Goal: Information Seeking & Learning: Find specific fact

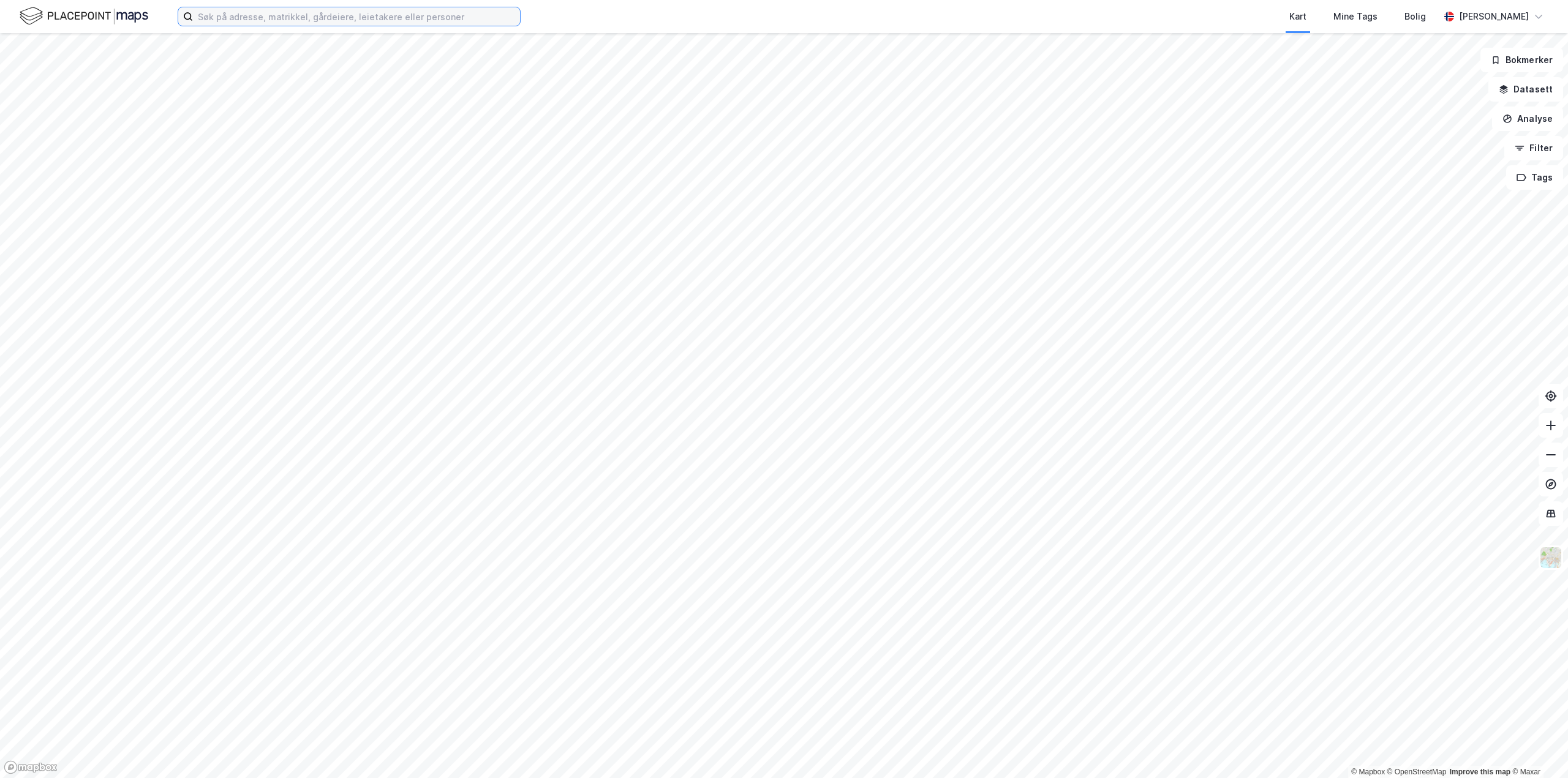
click at [281, 11] on input at bounding box center [356, 17] width 327 height 18
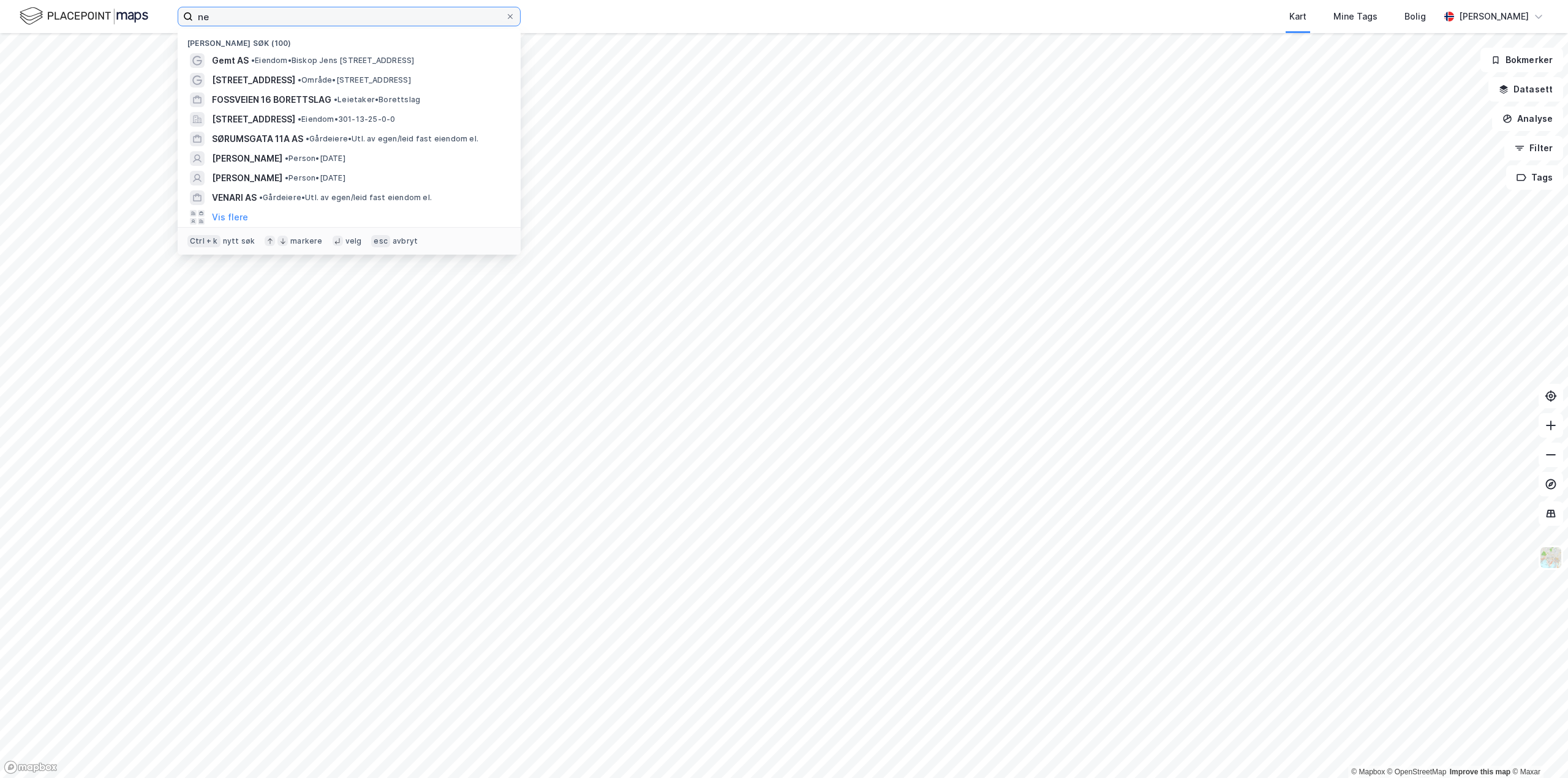
type input "n"
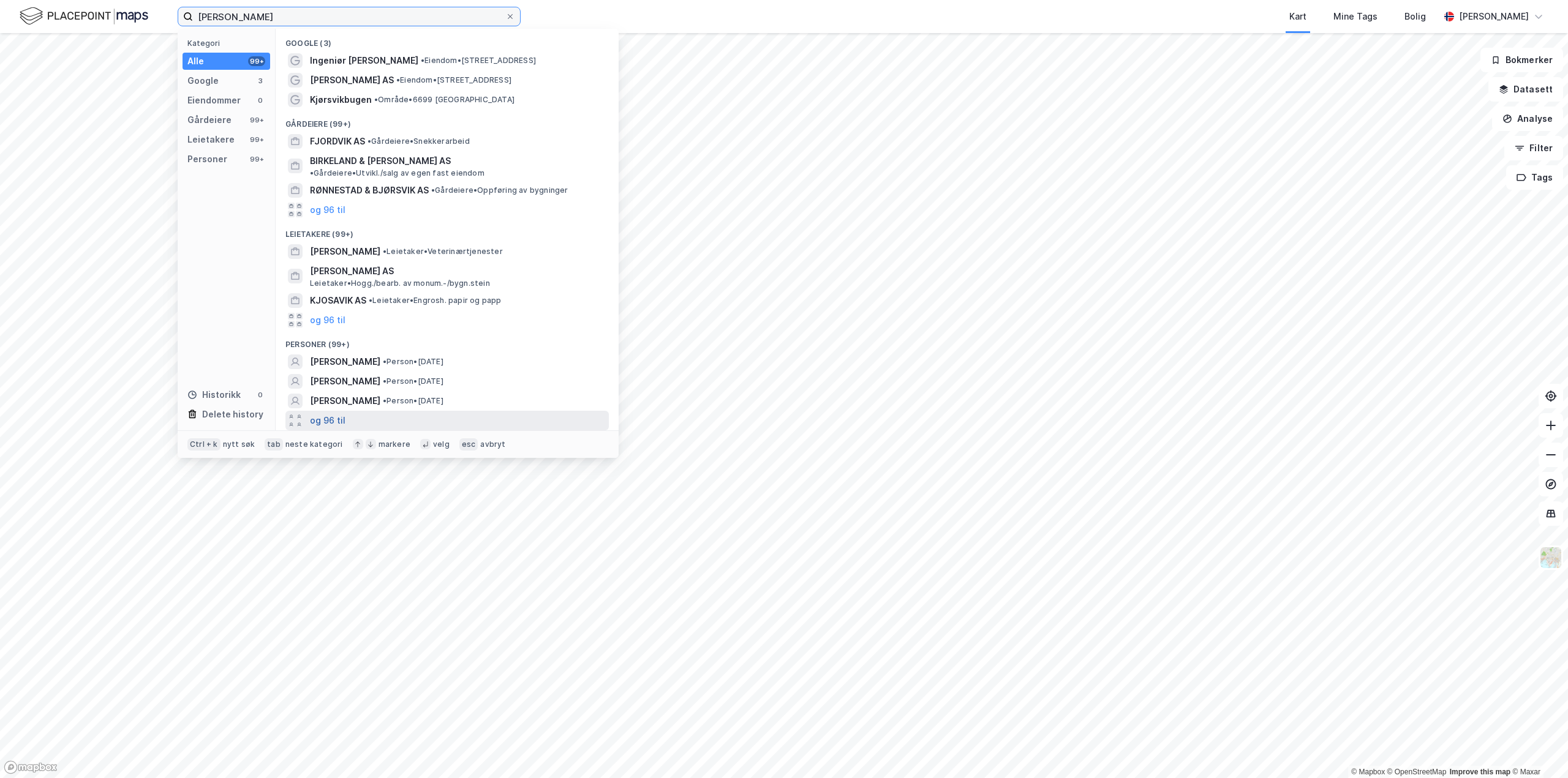
type input "eirik kjørsvik"
click at [341, 413] on button "og 96 til" at bounding box center [327, 420] width 36 height 14
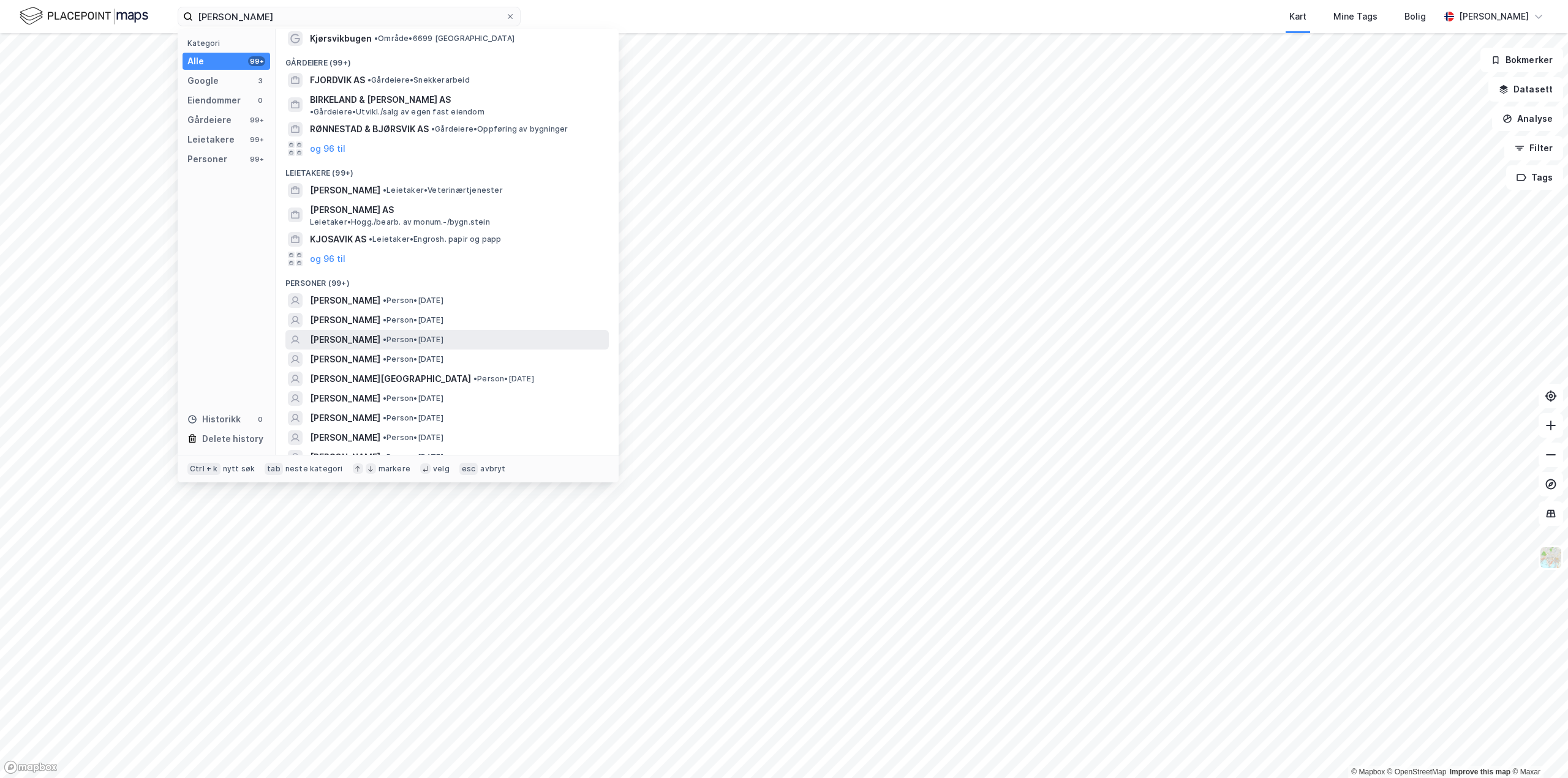
scroll to position [122, 0]
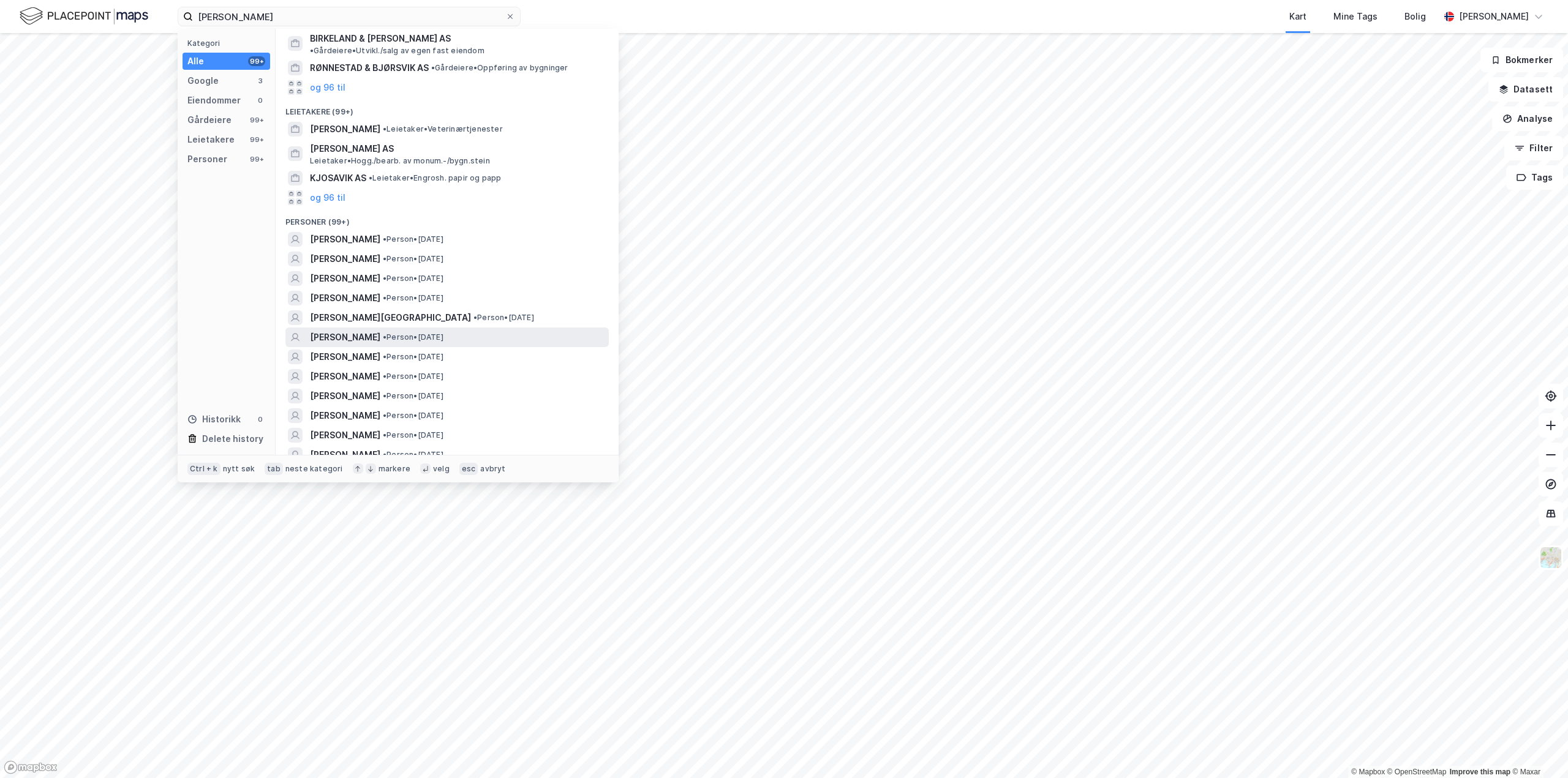
click at [443, 341] on span "• Person • 7. mars 1991" at bounding box center [413, 337] width 60 height 10
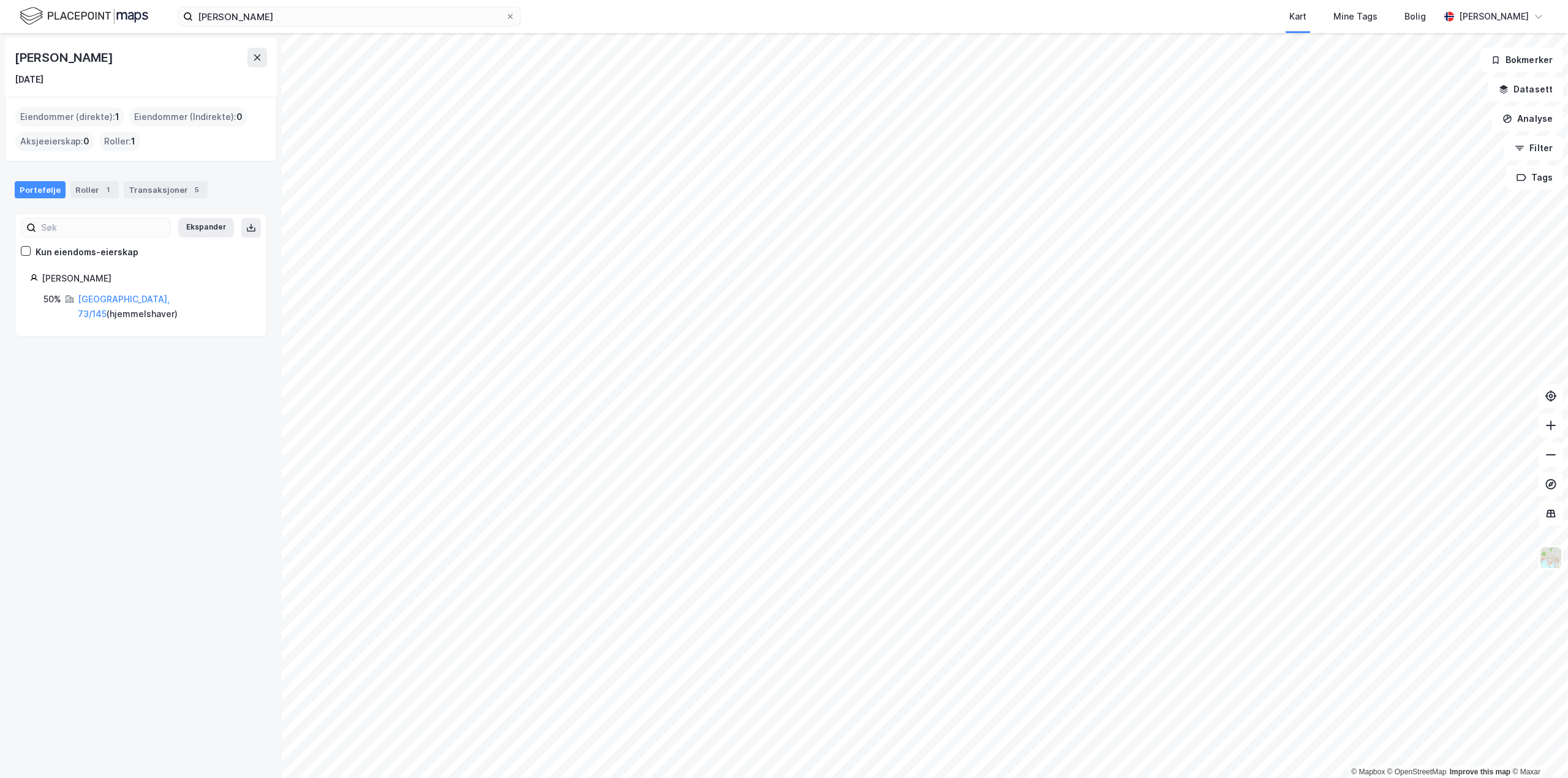
click at [1341, 777] on html "eirik kjørsvik Kart Mine Tags Bolig Runar Brøske © Mapbox © OpenStreetMap Impro…" at bounding box center [784, 389] width 1568 height 778
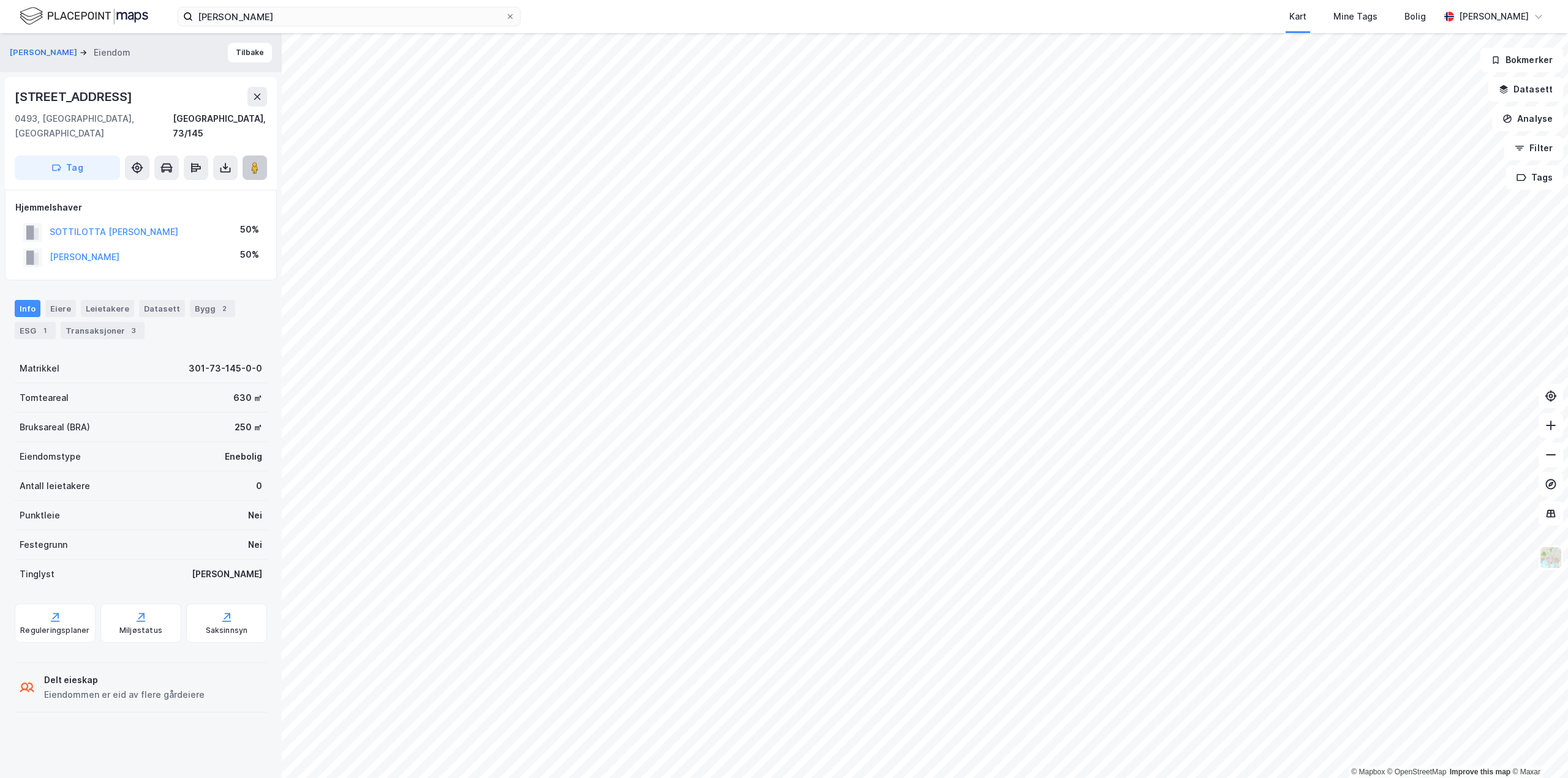
click at [257, 162] on image at bounding box center [255, 168] width 8 height 12
click at [234, 156] on button at bounding box center [225, 168] width 24 height 24
click at [128, 325] on div "3" at bounding box center [134, 331] width 12 height 12
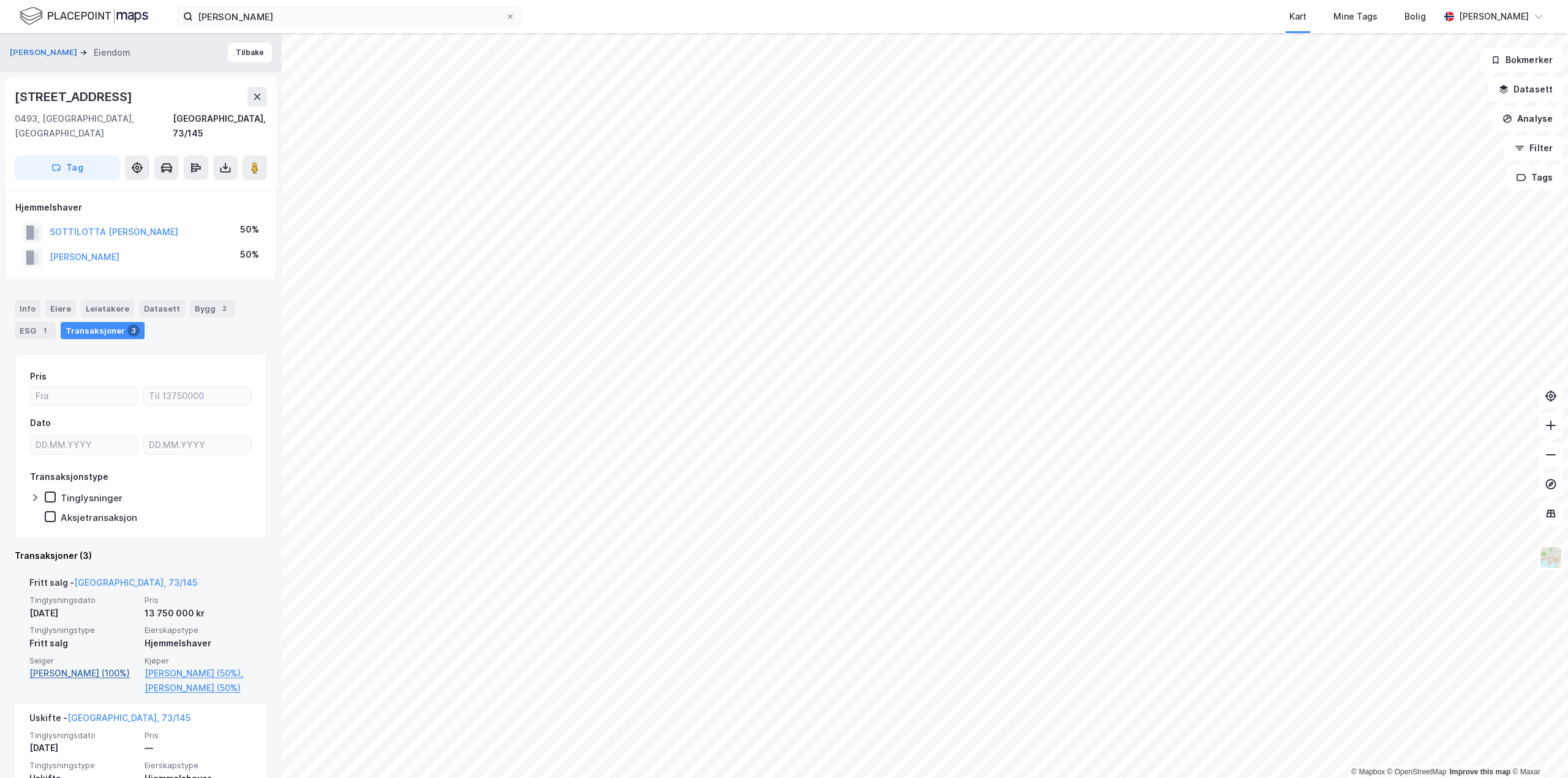
click at [85, 666] on link "Skaar Marit (100%)" at bounding box center [83, 673] width 108 height 14
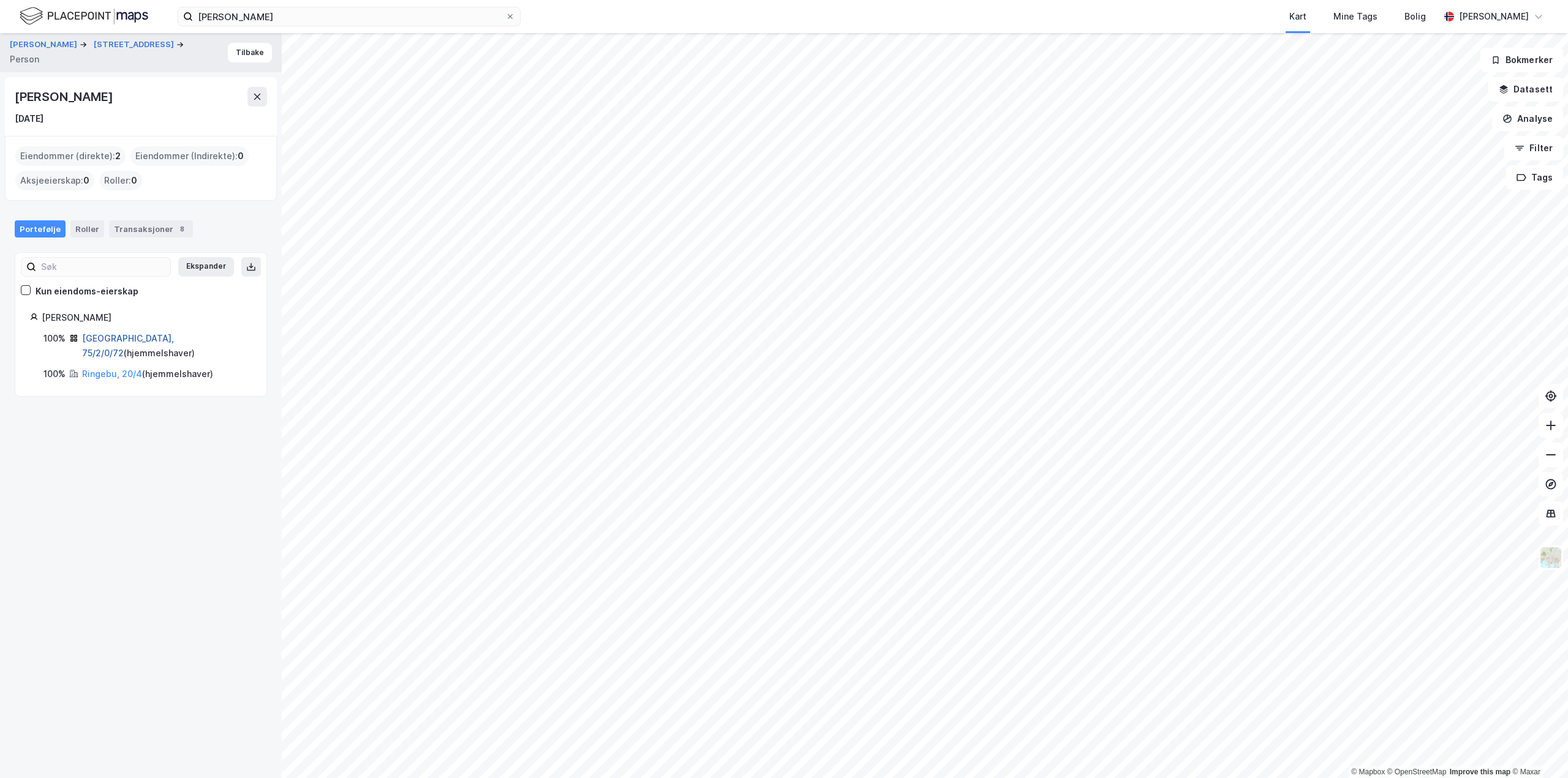
click at [127, 340] on link "Oslo, 75/2/0/72" at bounding box center [128, 345] width 92 height 25
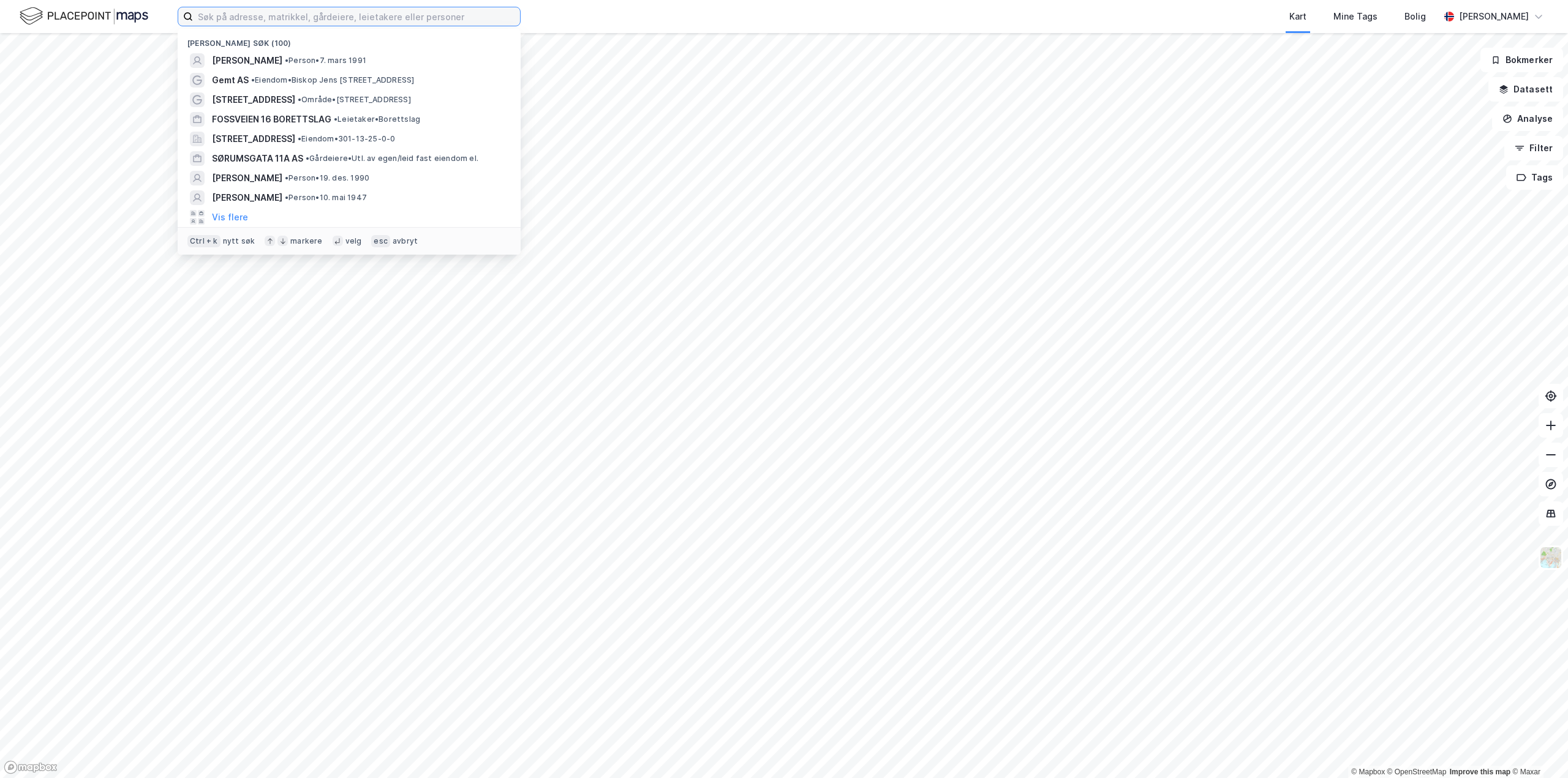
click at [227, 22] on input at bounding box center [356, 17] width 327 height 18
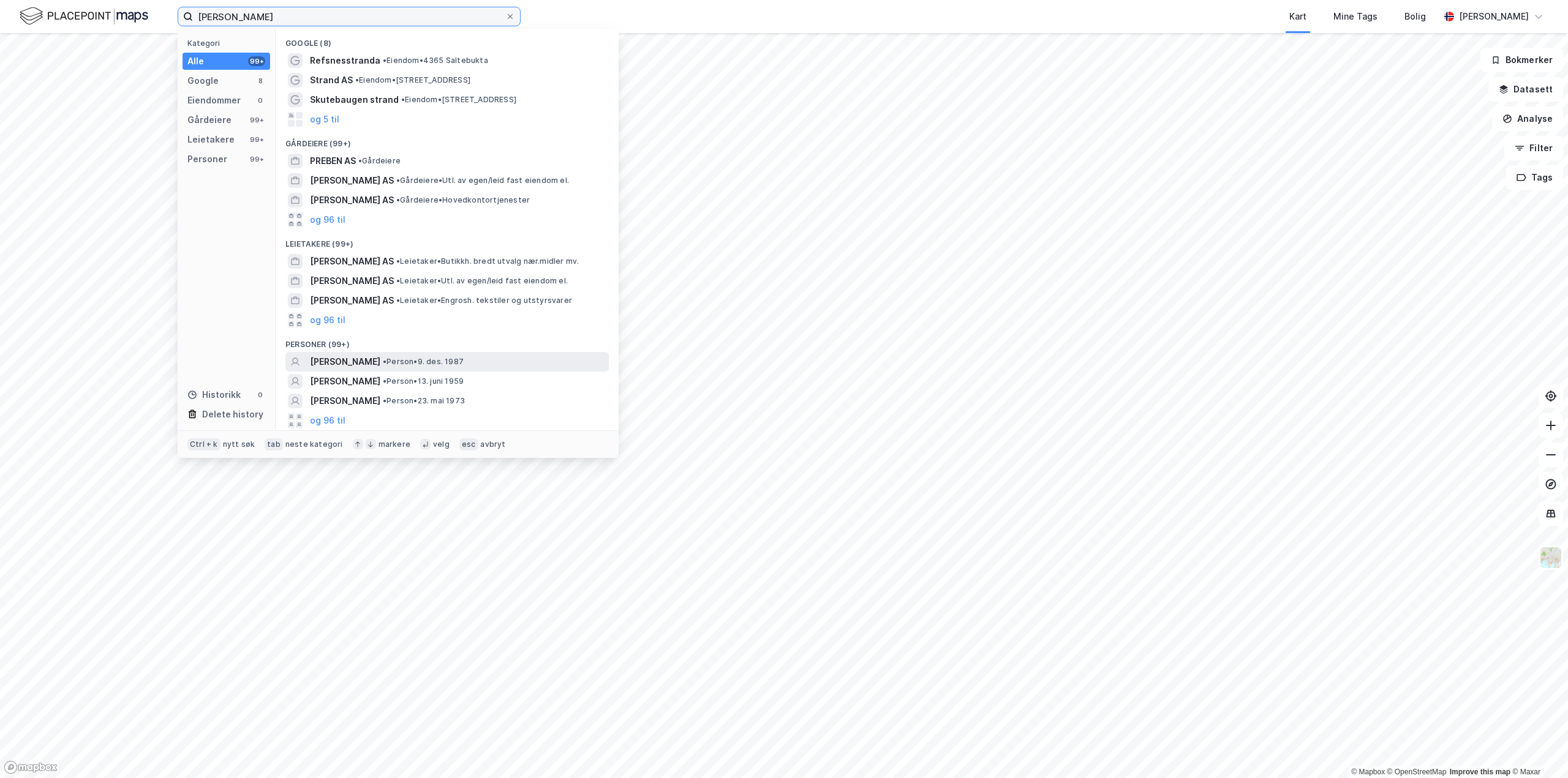
type input "[PERSON_NAME]"
click at [363, 359] on span "[PERSON_NAME]" at bounding box center [345, 361] width 70 height 14
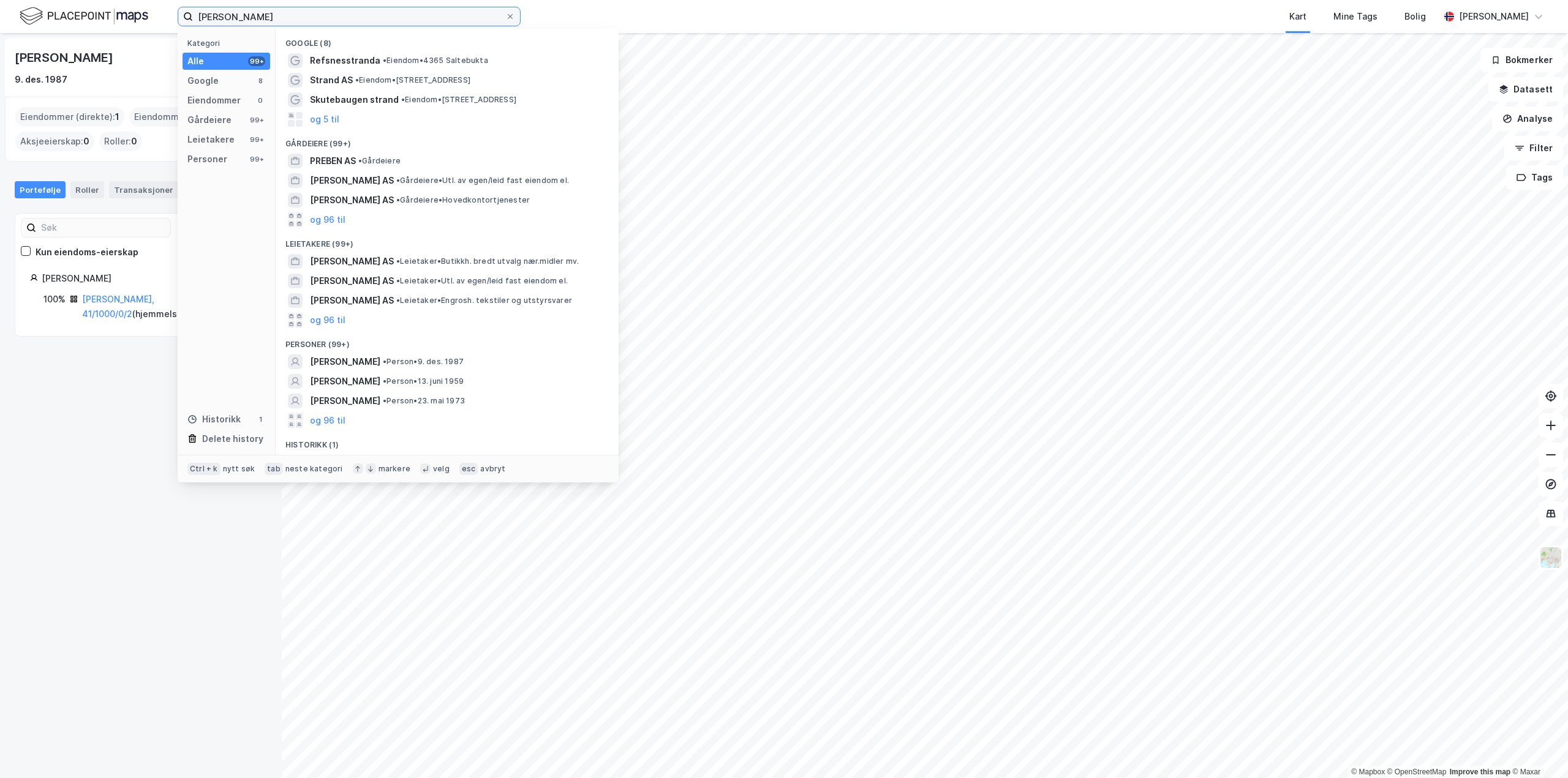
click at [279, 20] on input "[PERSON_NAME]" at bounding box center [348, 17] width 312 height 18
click at [338, 419] on button "og 96 til" at bounding box center [327, 420] width 36 height 14
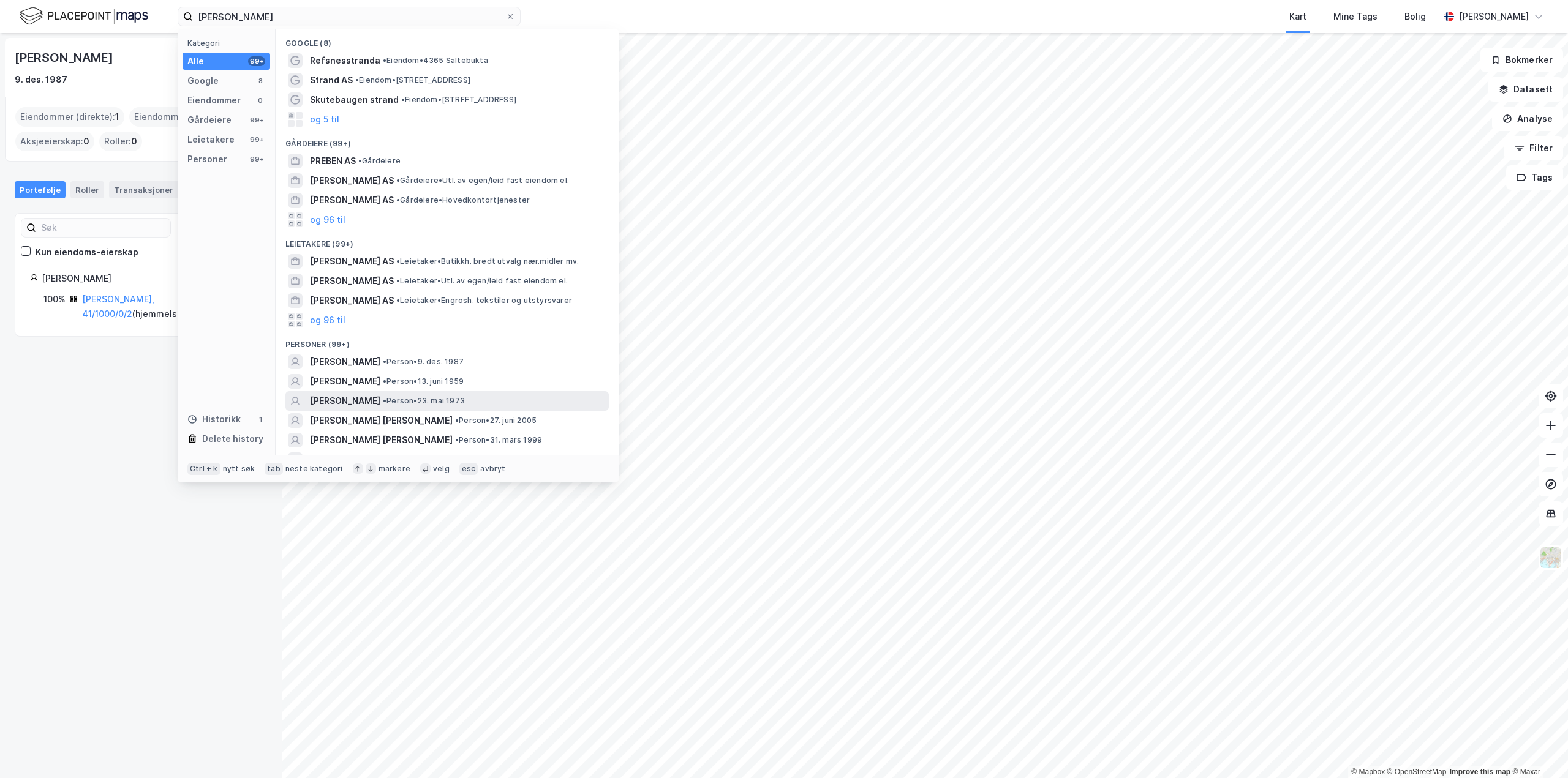
scroll to position [61, 0]
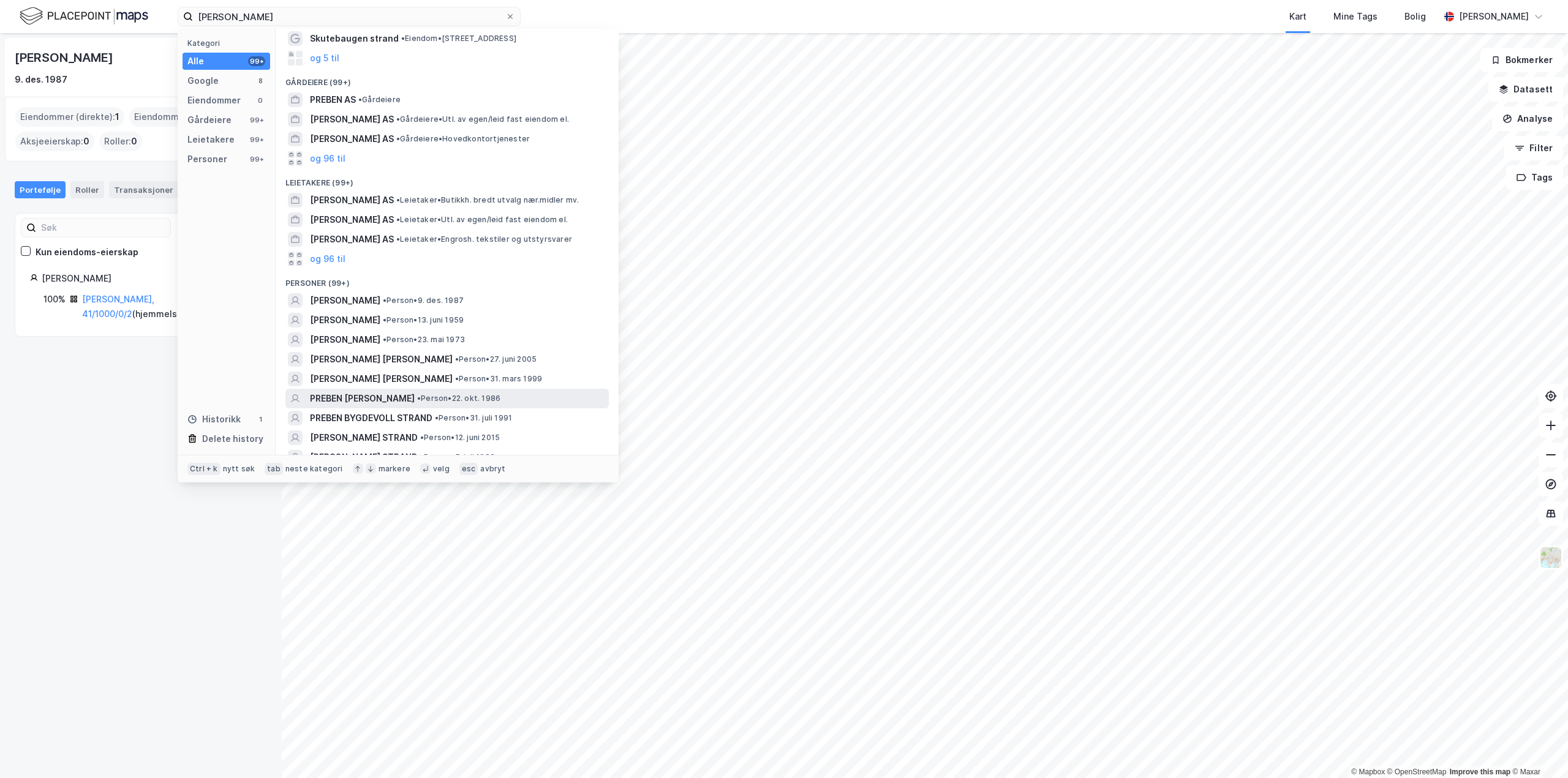
click at [366, 399] on span "PREBEN [PERSON_NAME]" at bounding box center [362, 398] width 105 height 14
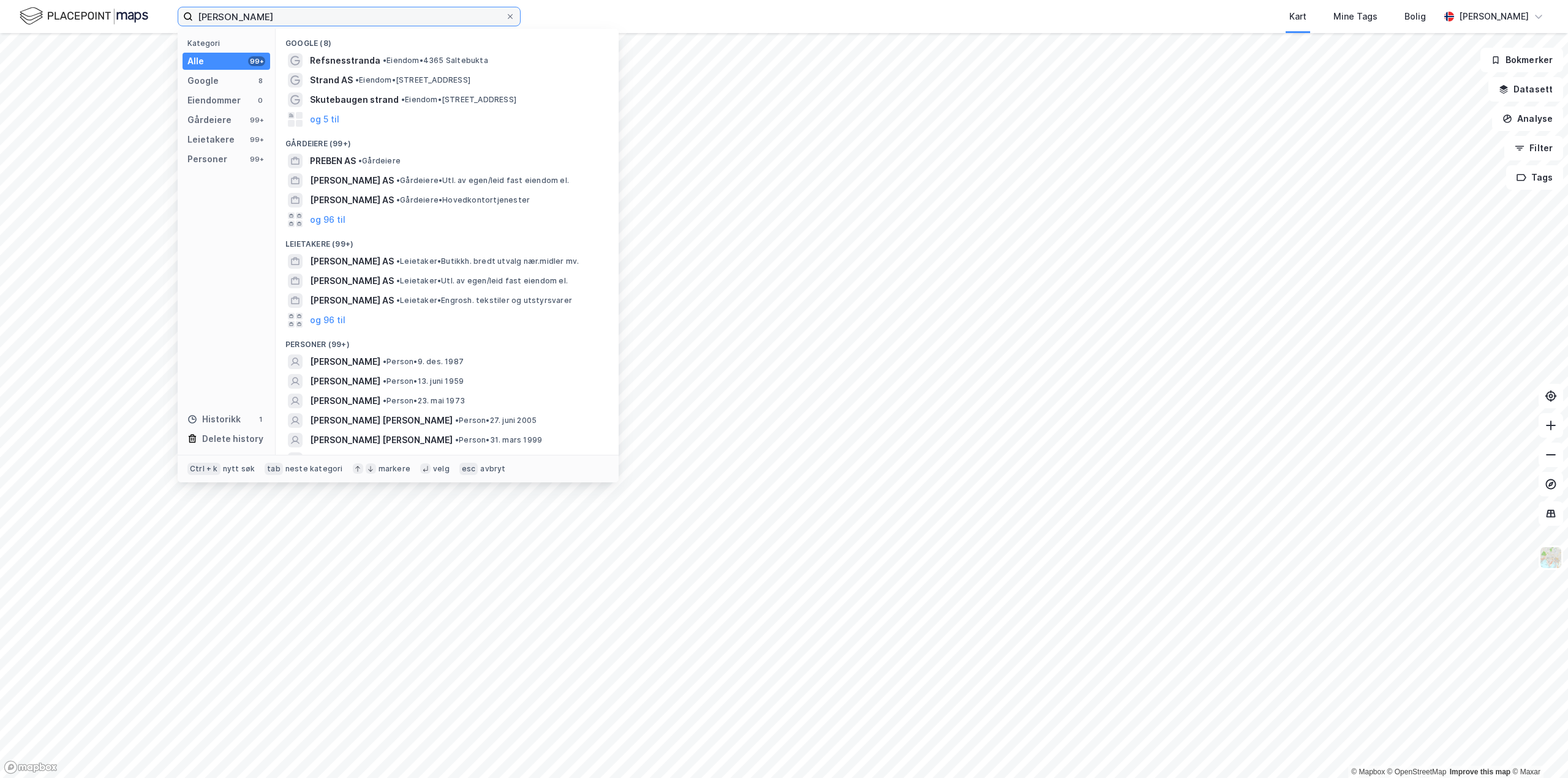
click at [309, 14] on input "[PERSON_NAME]" at bounding box center [348, 17] width 312 height 18
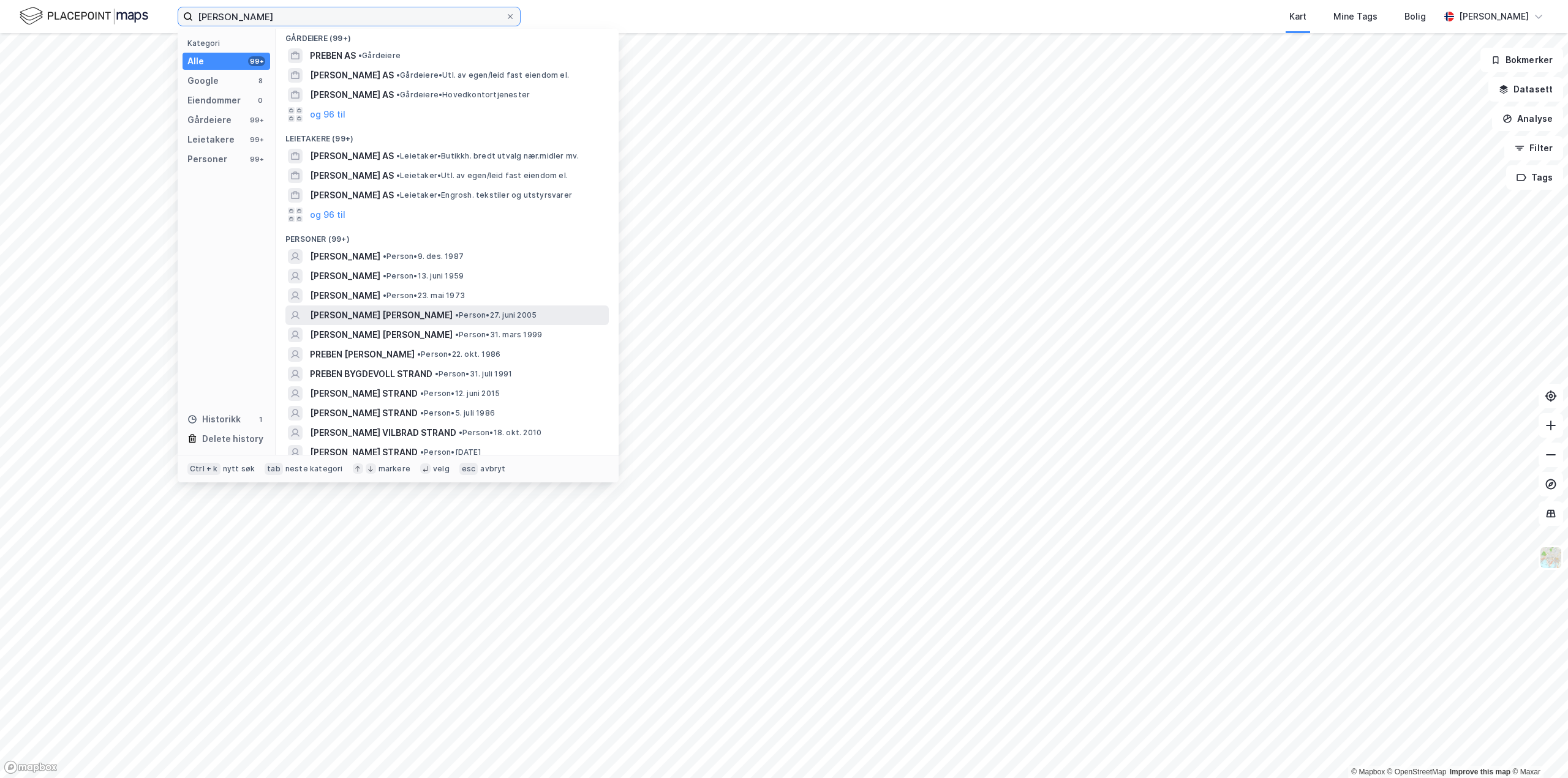
scroll to position [122, 0]
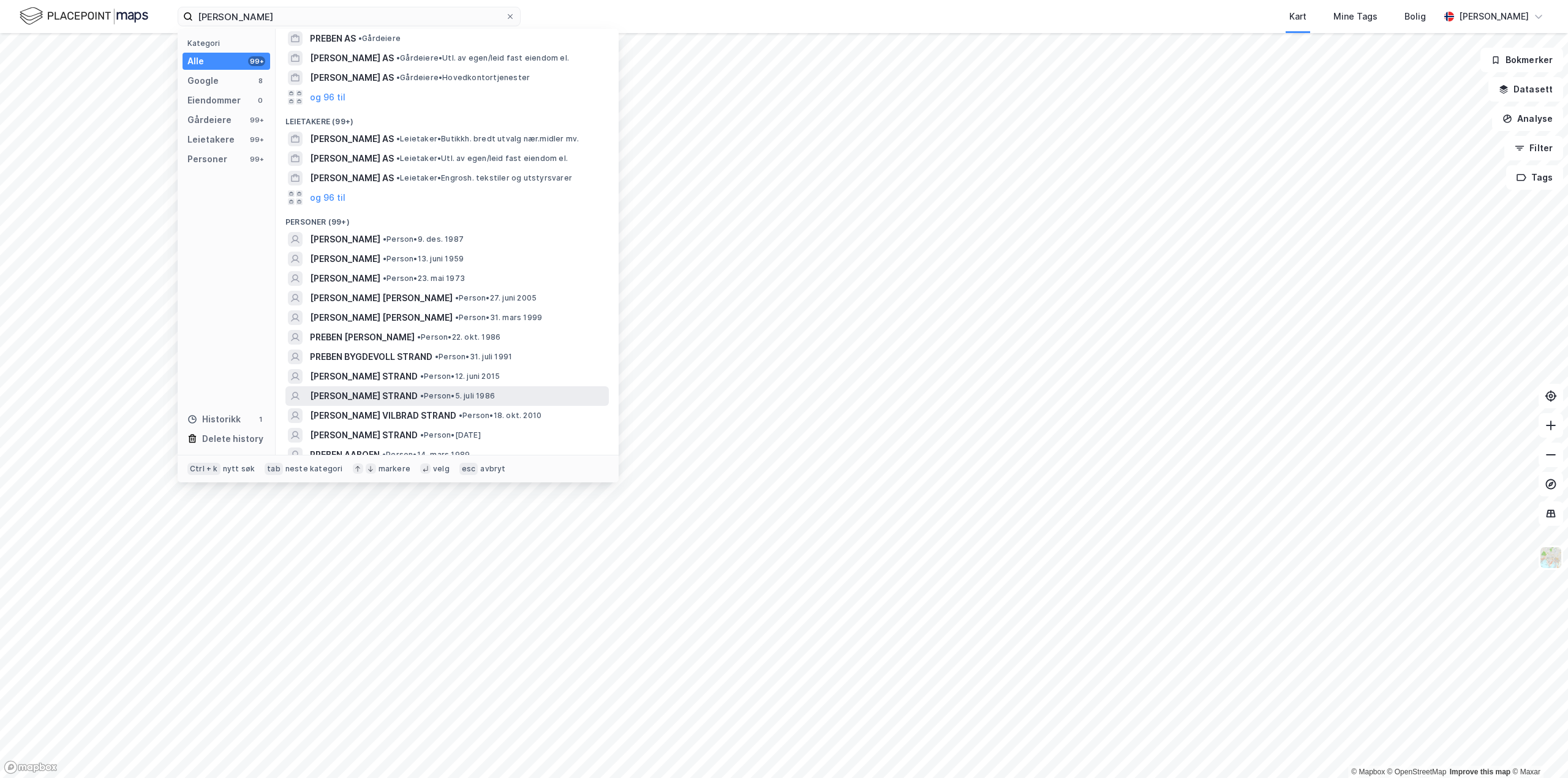
click at [367, 397] on span "[PERSON_NAME] STRAND" at bounding box center [363, 396] width 108 height 14
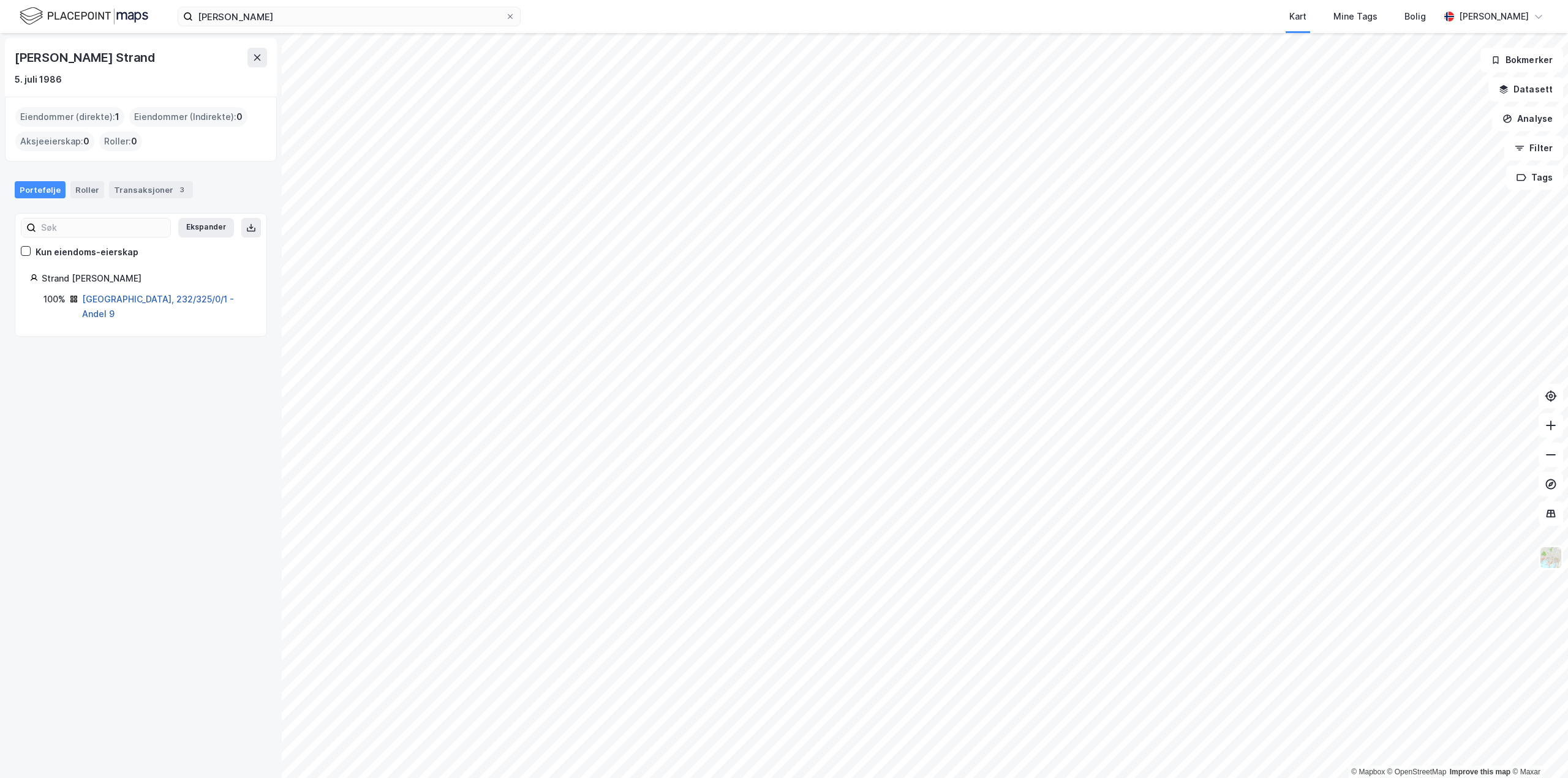
click at [159, 301] on link "[GEOGRAPHIC_DATA], 232/325/0/1 - Andel 9" at bounding box center [158, 306] width 152 height 25
